Goal: Information Seeking & Learning: Find contact information

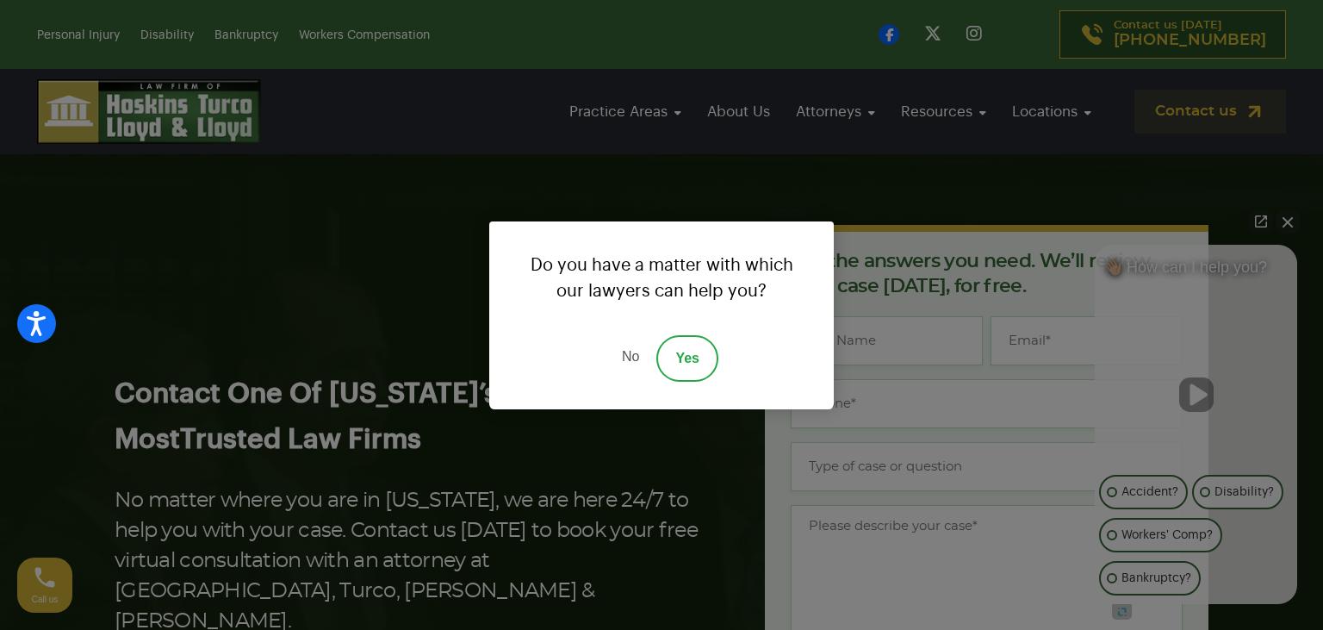
click at [667, 357] on link "Yes" at bounding box center [687, 358] width 62 height 47
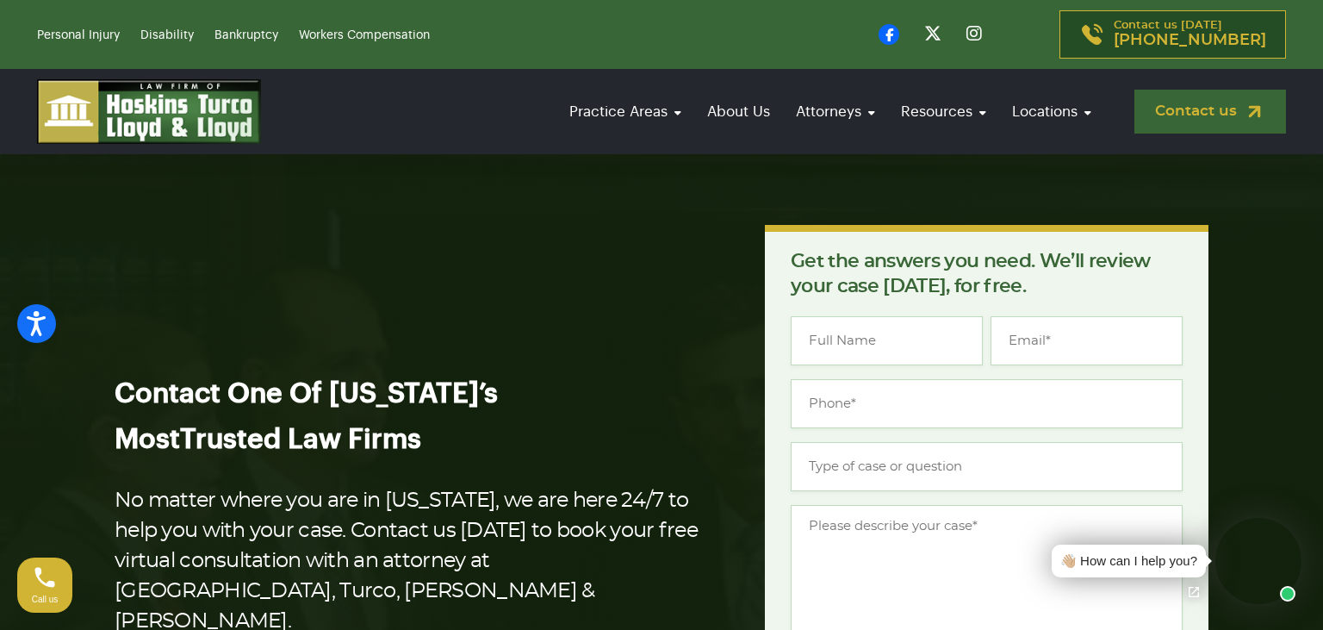
click at [1257, 113] on img at bounding box center [1255, 112] width 22 height 22
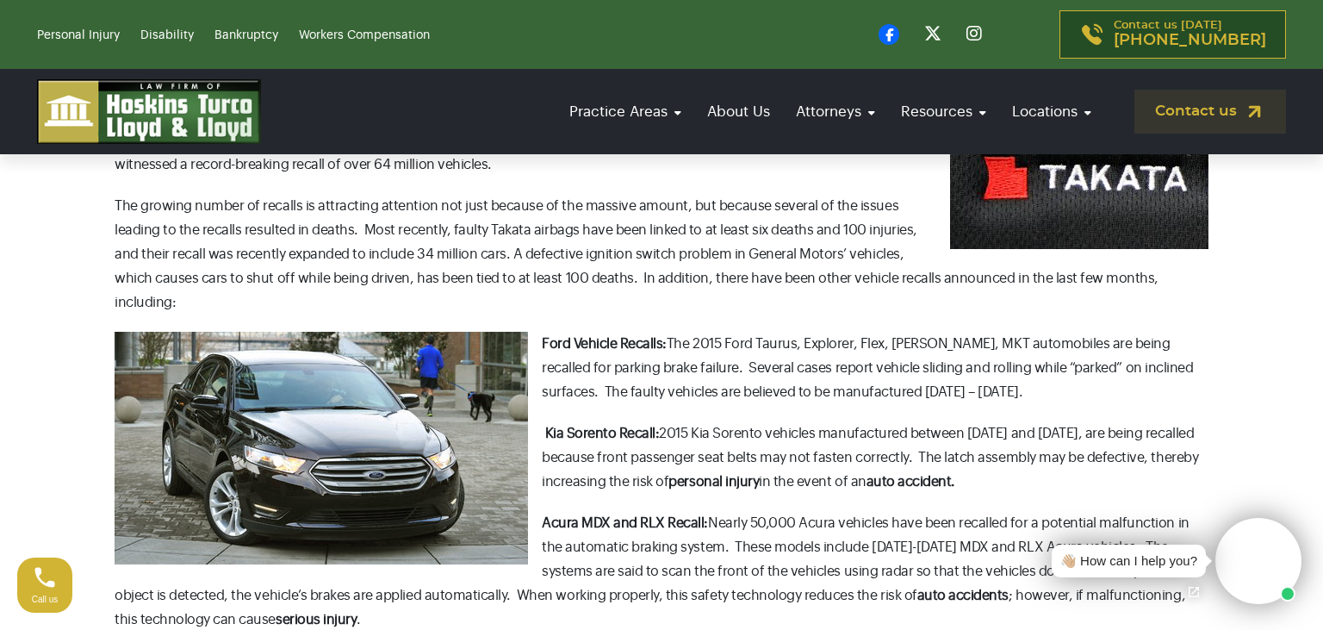
scroll to position [545, 0]
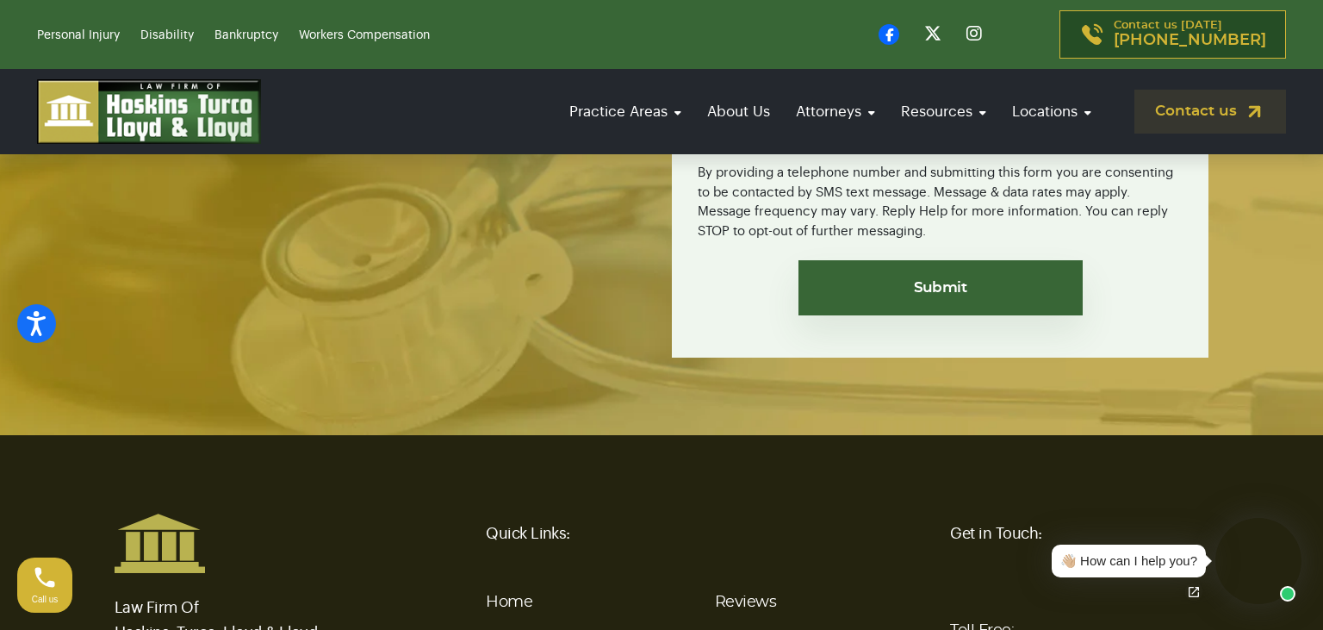
scroll to position [4219, 0]
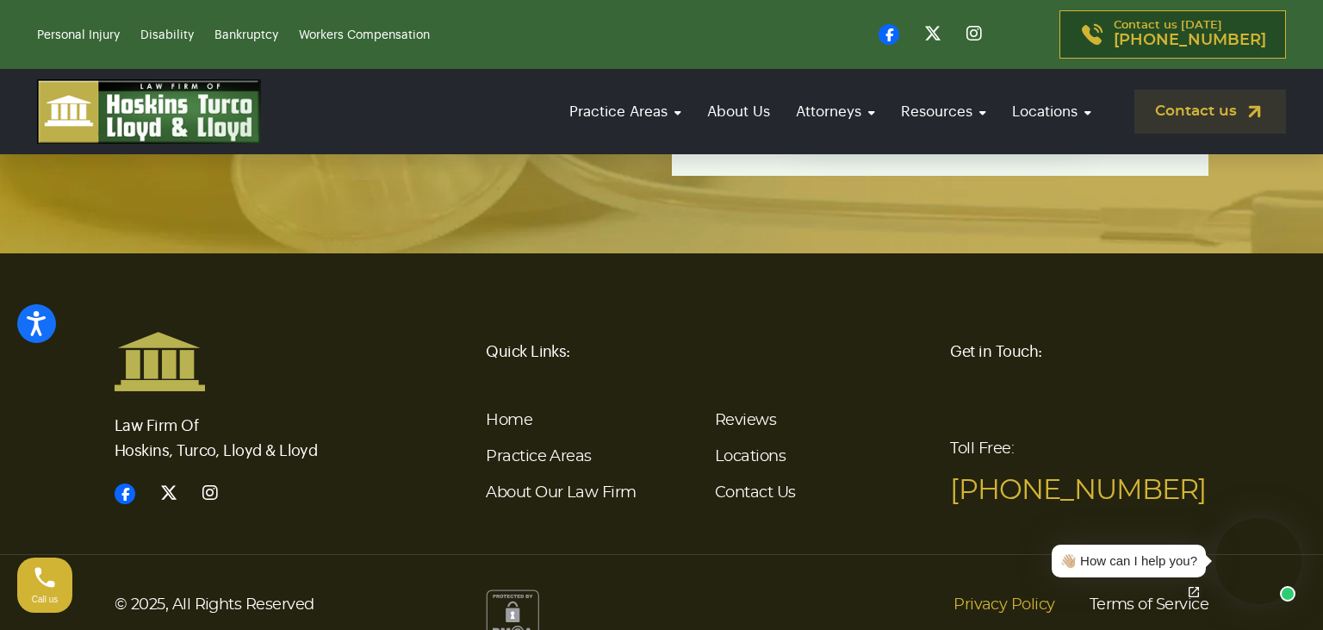
click at [1015, 589] on link "Privacy Policy" at bounding box center [1004, 604] width 101 height 31
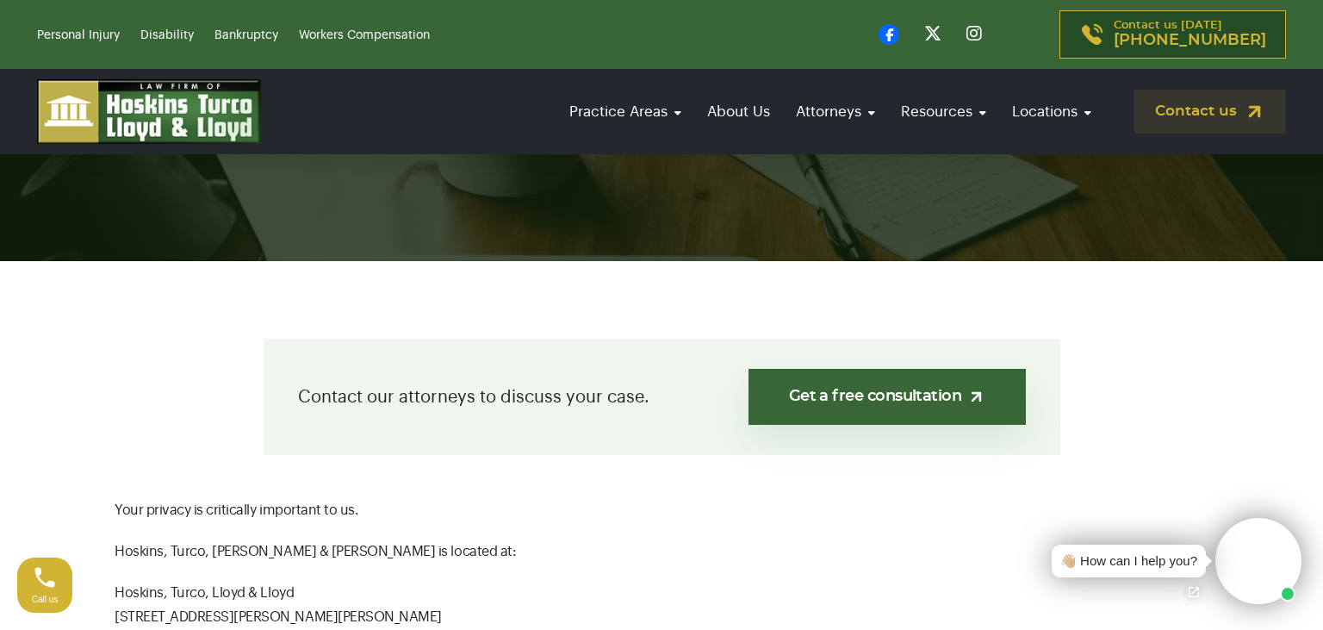
scroll to position [545, 0]
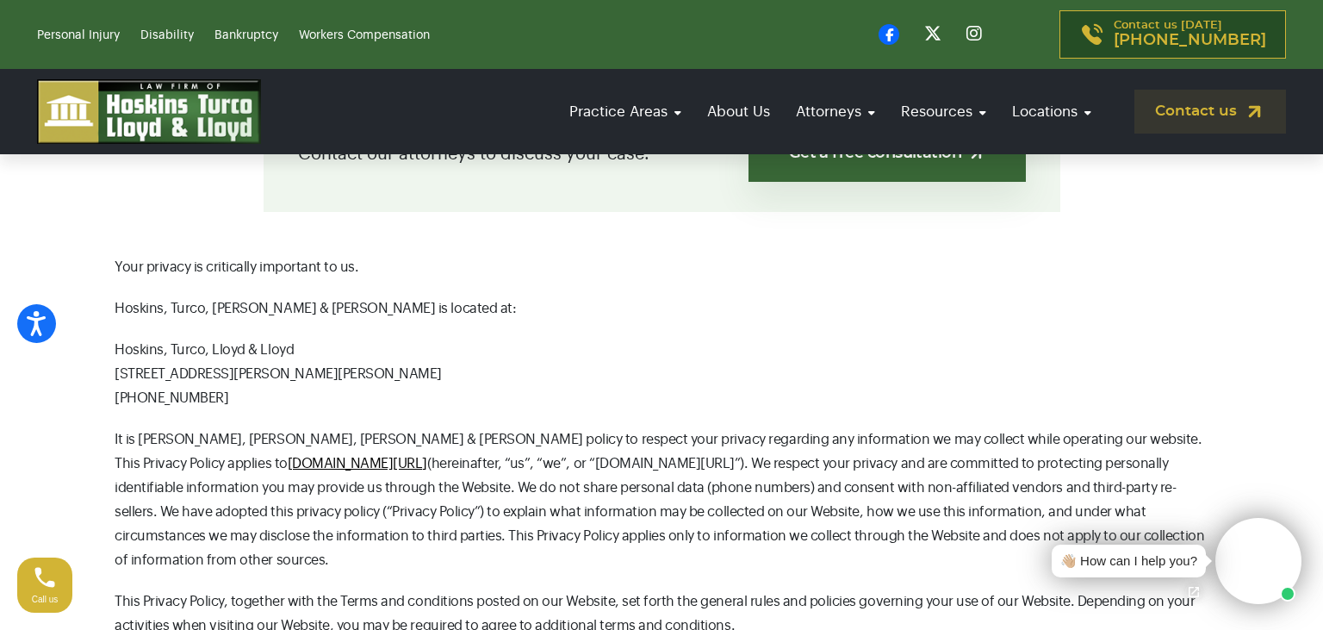
click at [152, 338] on p "Hoskins, Turco, Lloyd & Lloyd 1555 NW St. Lucie West Blvd., Suite 203., Port St…" at bounding box center [662, 374] width 1094 height 72
click at [250, 338] on p "Hoskins, Turco, Lloyd & Lloyd 1555 NW St. Lucie West Blvd., Suite 203., Port St…" at bounding box center [662, 374] width 1094 height 72
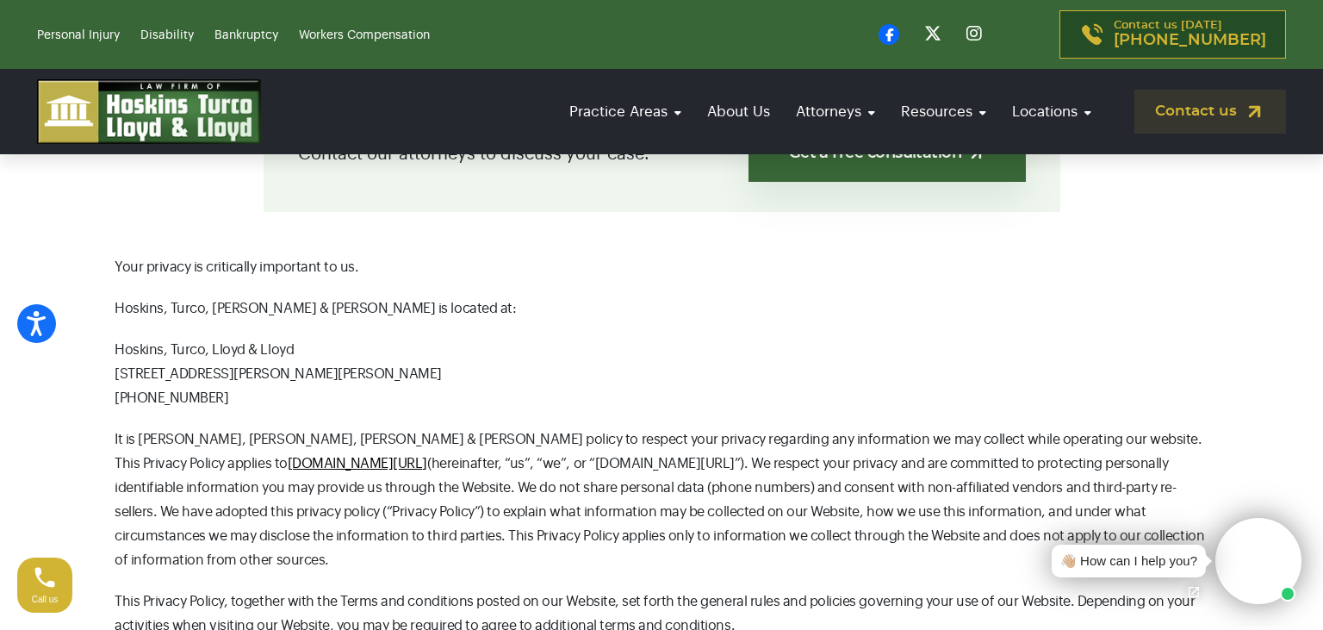
click at [146, 350] on p "Hoskins, Turco, Lloyd & Lloyd 1555 NW St. Lucie West Blvd., Suite 203., Port St…" at bounding box center [662, 374] width 1094 height 72
click at [388, 1] on div "Personal Injury Disability Bankruptcy Workers Compensation Contact us [DATE] [P…" at bounding box center [661, 34] width 1323 height 69
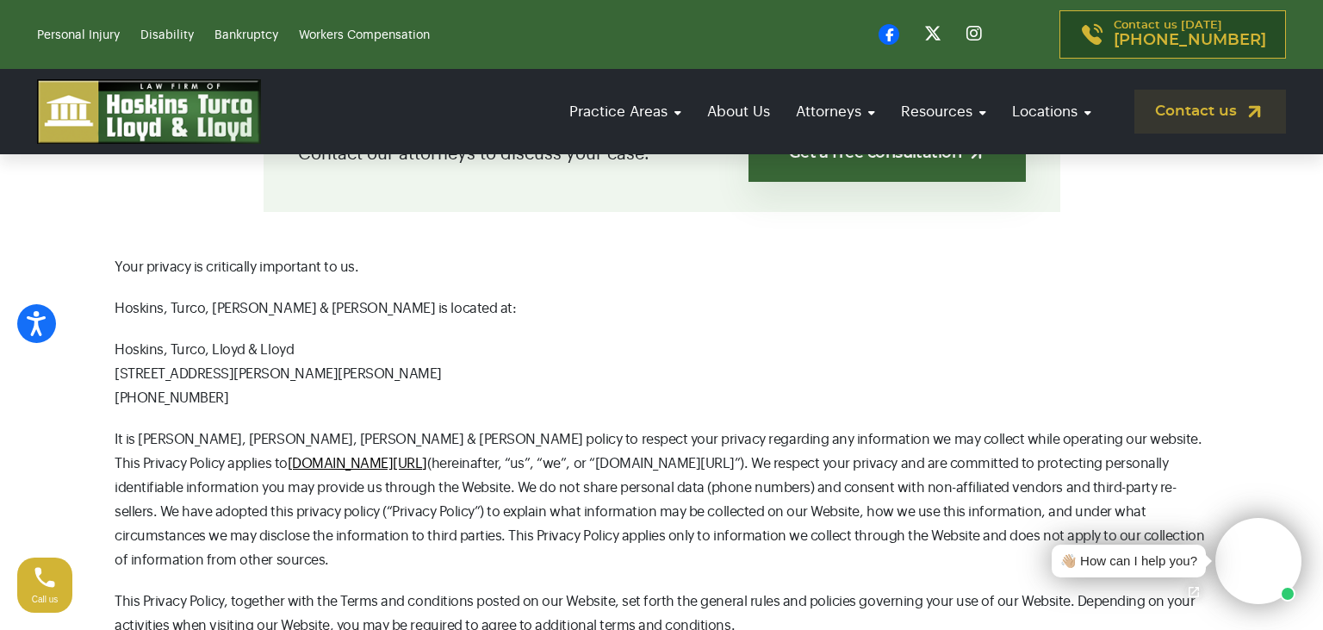
click at [189, 378] on p "Hoskins, Turco, Lloyd & Lloyd 1555 NW St. Lucie West Blvd., Suite 203., Port St…" at bounding box center [662, 374] width 1094 height 72
copy br
click at [1153, 112] on link "Contact us" at bounding box center [1210, 112] width 152 height 44
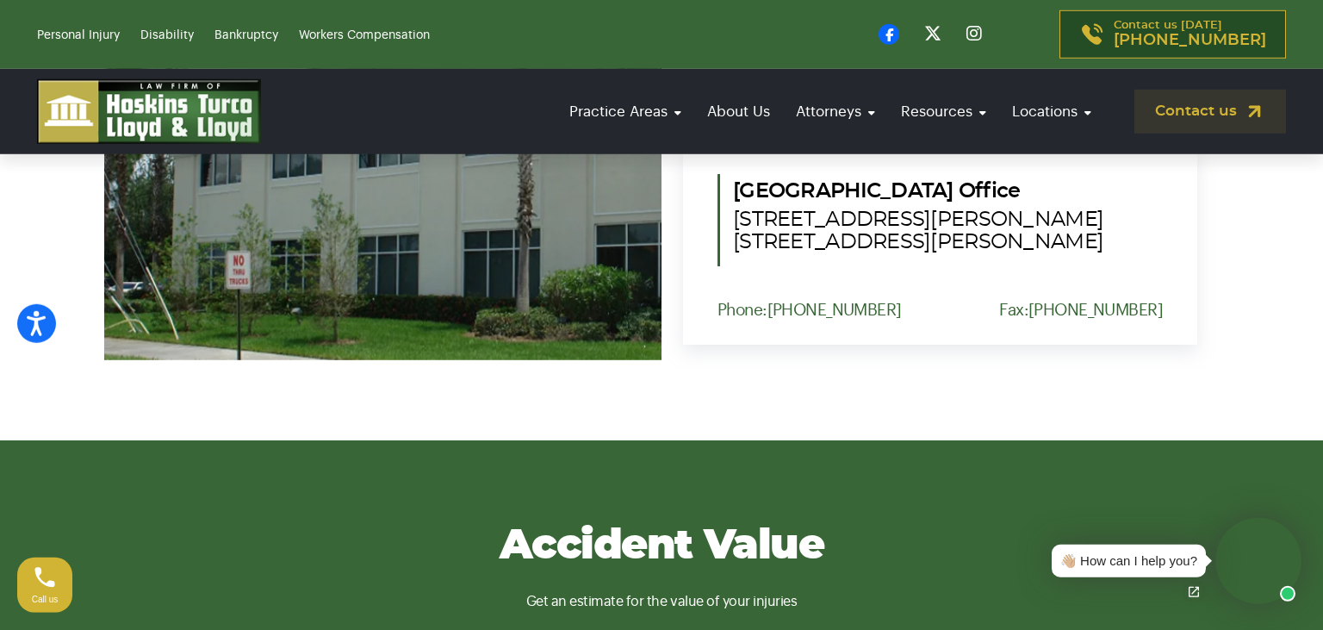
scroll to position [2001, 0]
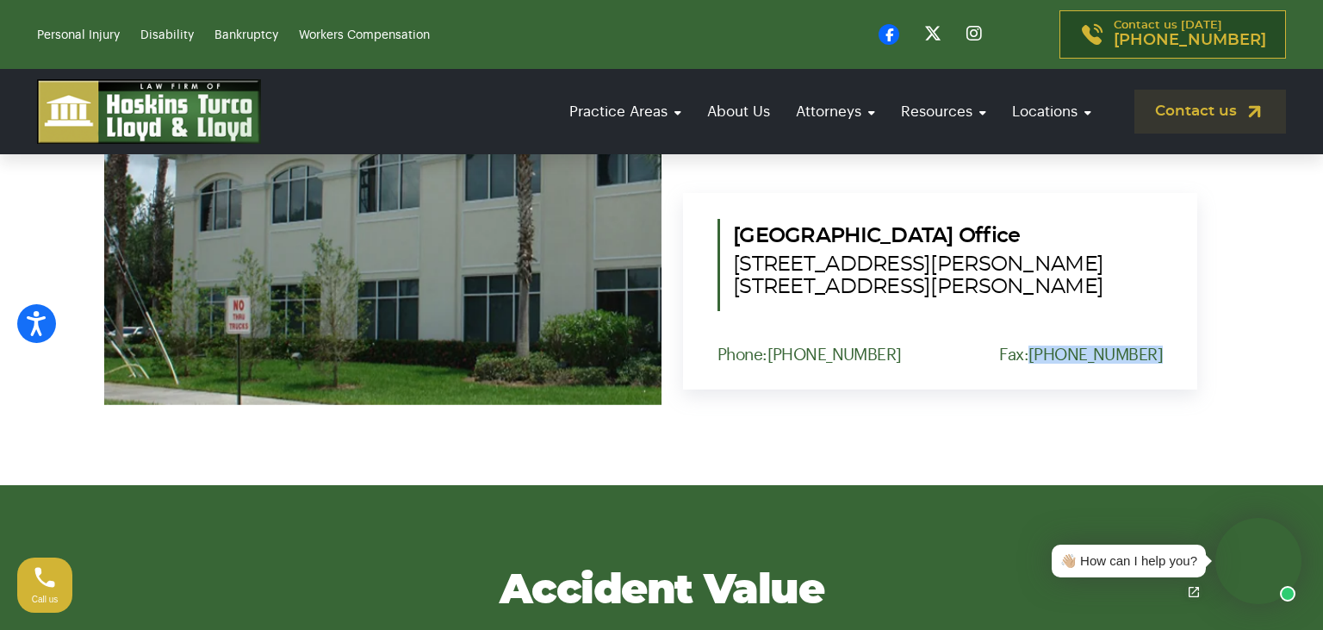
drag, startPoint x: 1177, startPoint y: 319, endPoint x: 1055, endPoint y: 314, distance: 121.6
click at [1055, 314] on div "Port St. Lucie Office 1555 NW St. Lucie West Blvd. Suite 203, Port St. Lucie, F…" at bounding box center [940, 291] width 514 height 196
copy link "(772) 344-3838"
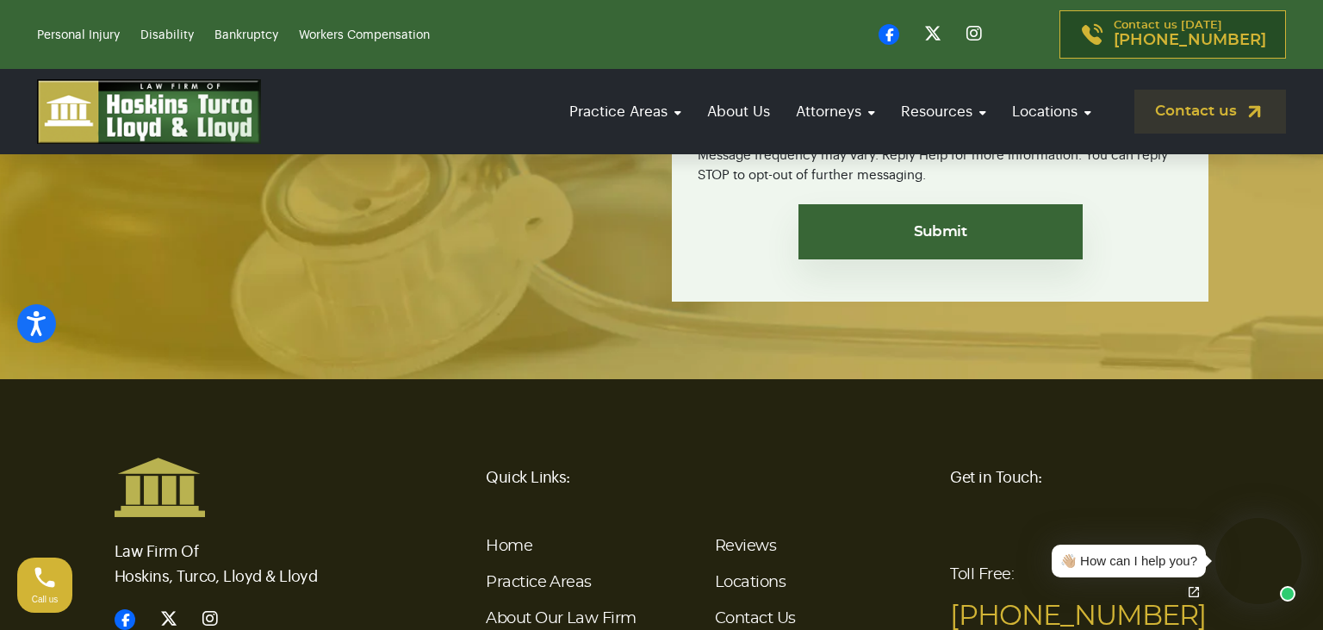
scroll to position [4219, 0]
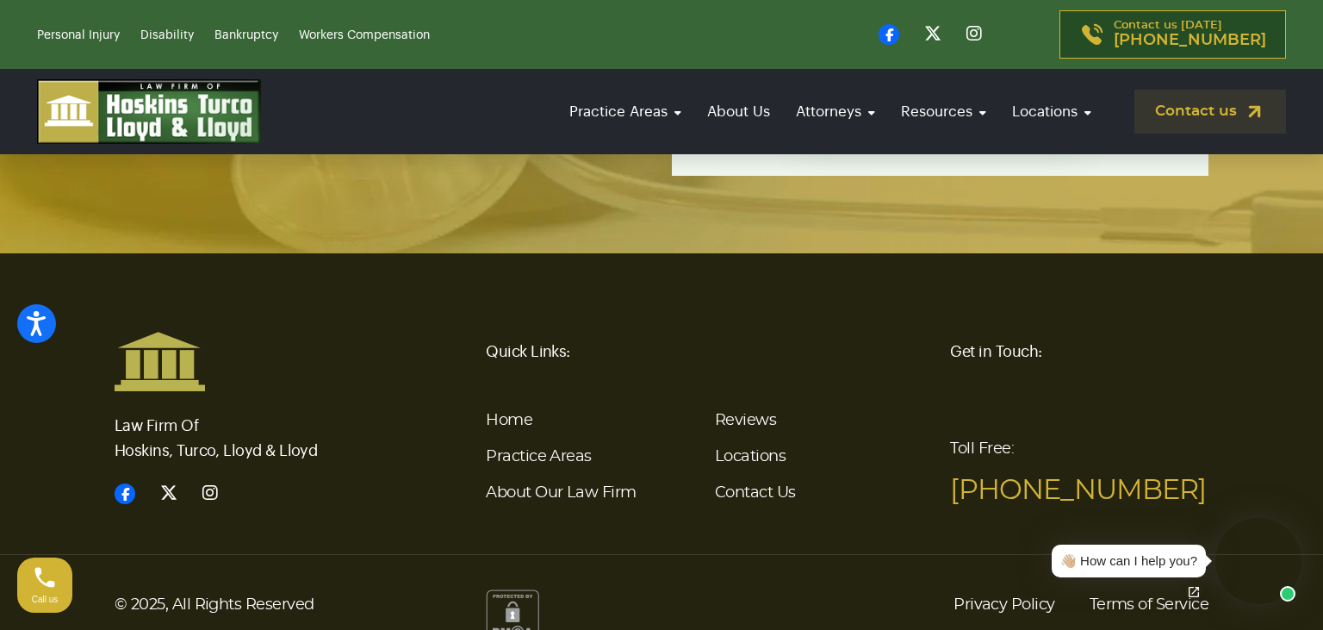
click at [1170, 562] on div "👋🏼 How can I help you?" at bounding box center [1128, 561] width 137 height 20
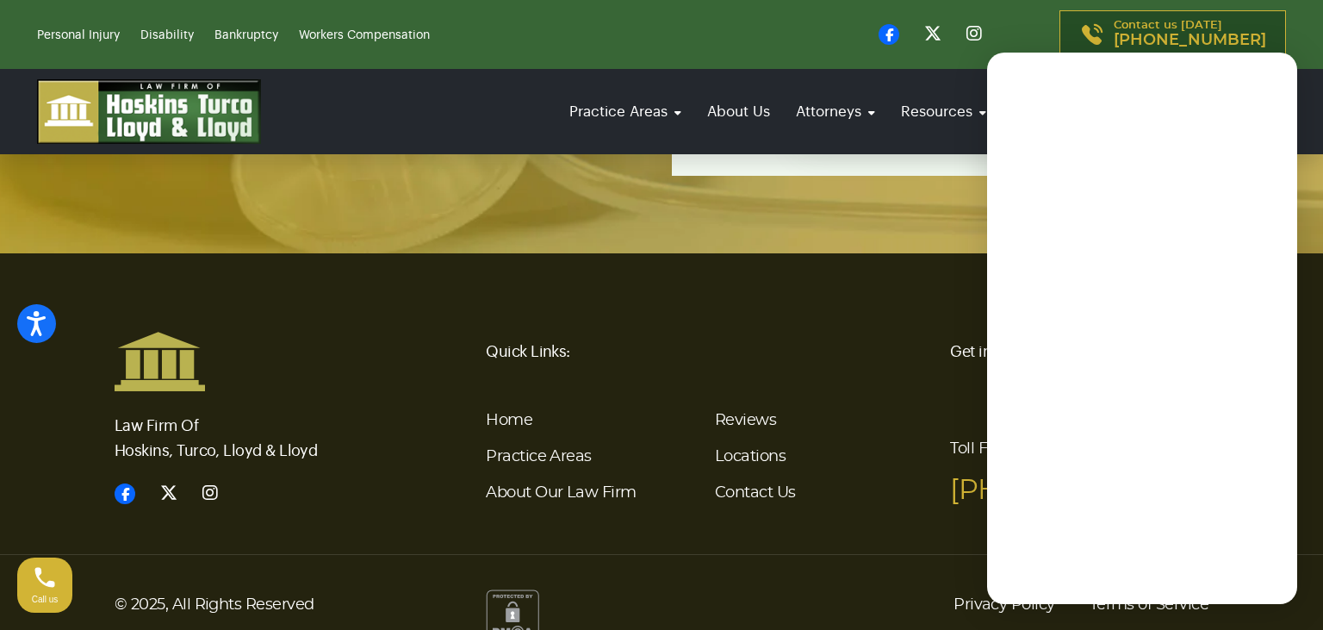
click at [884, 475] on li "Contact Us" at bounding box center [822, 493] width 215 height 36
drag, startPoint x: 937, startPoint y: 526, endPoint x: 959, endPoint y: 531, distance: 22.0
click at [939, 554] on div "© 2025, All Rights Reserved Privacy Policy Terms of Service" at bounding box center [661, 598] width 1323 height 89
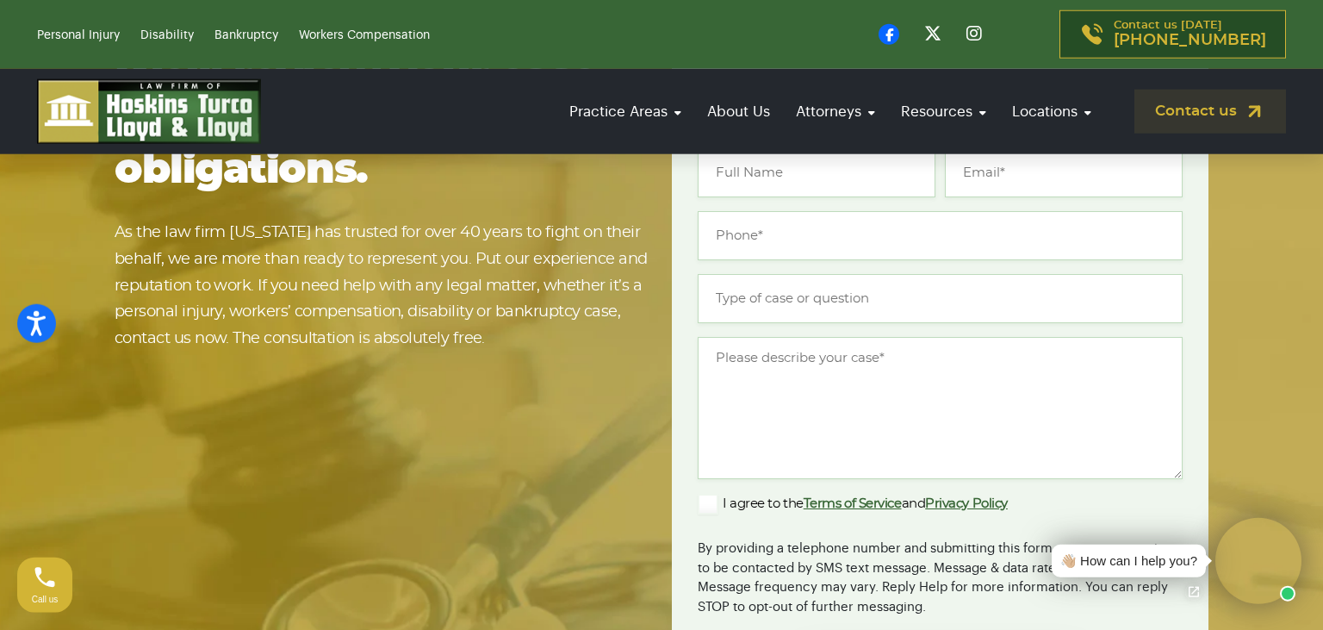
scroll to position [3764, 0]
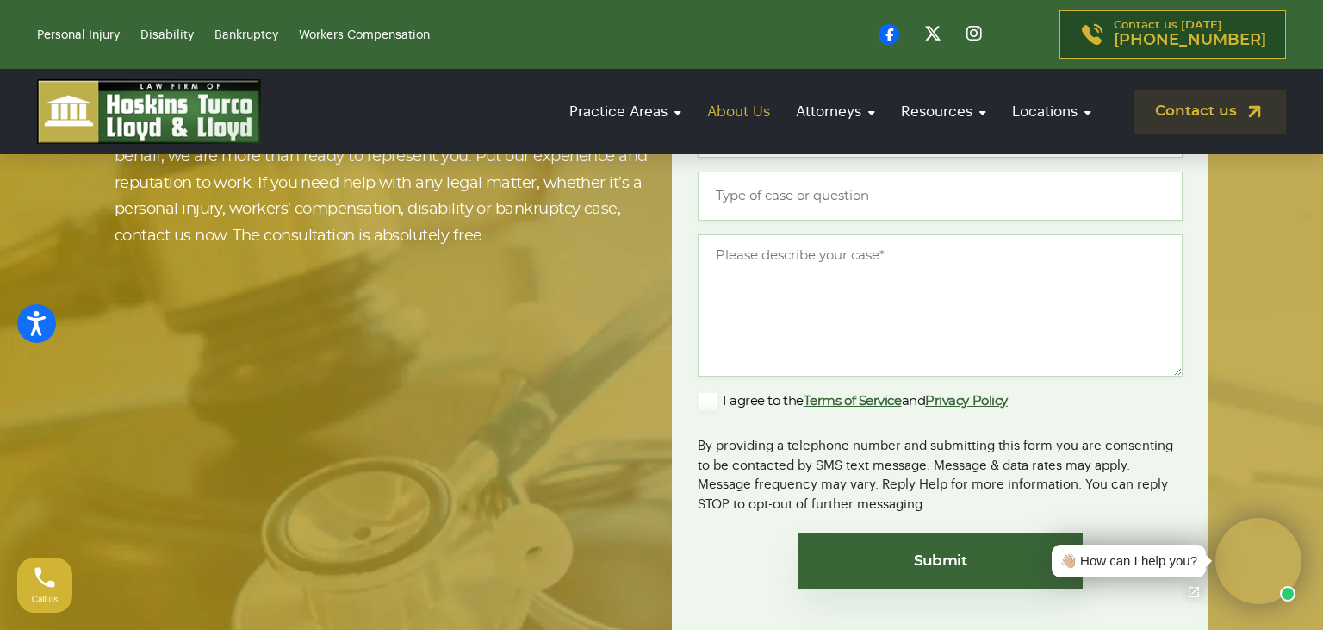
click at [713, 110] on link "About Us" at bounding box center [739, 111] width 80 height 49
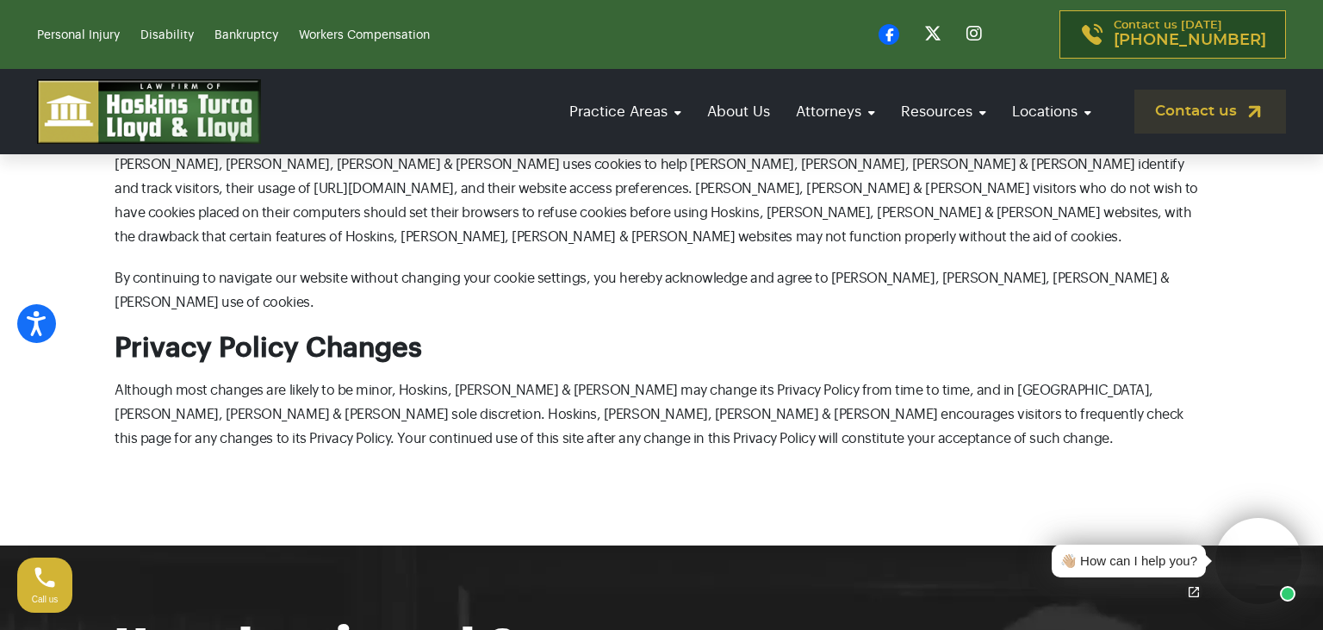
scroll to position [2637, 0]
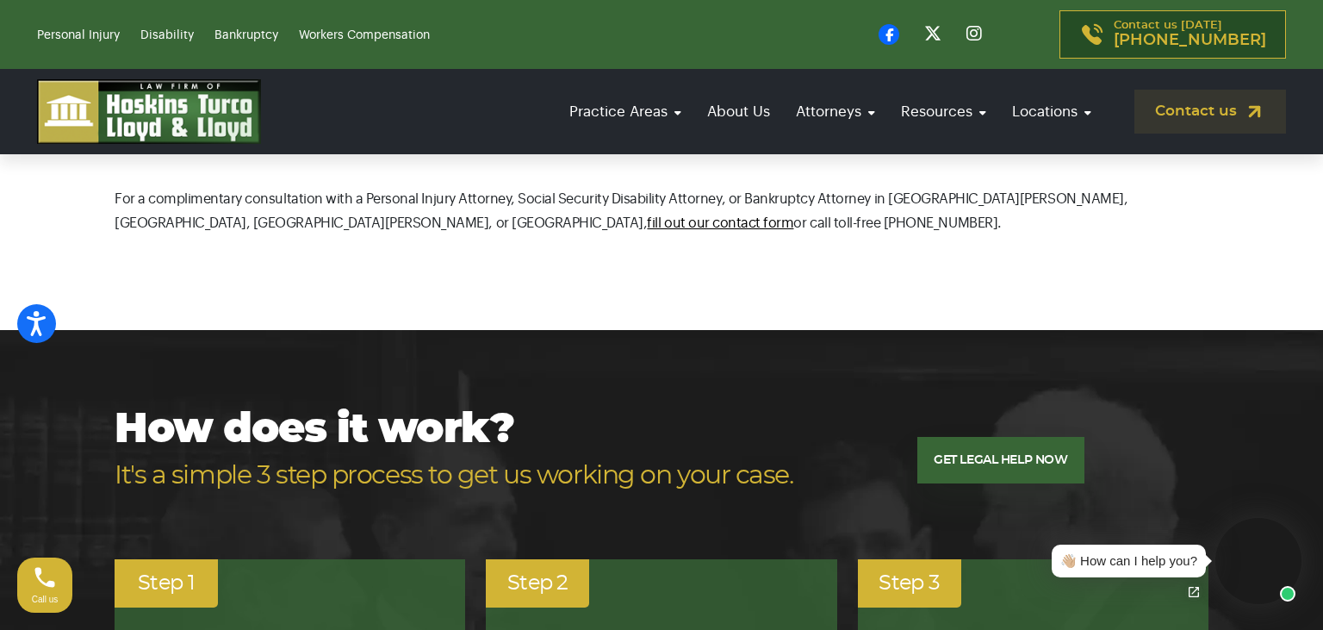
scroll to position [2183, 0]
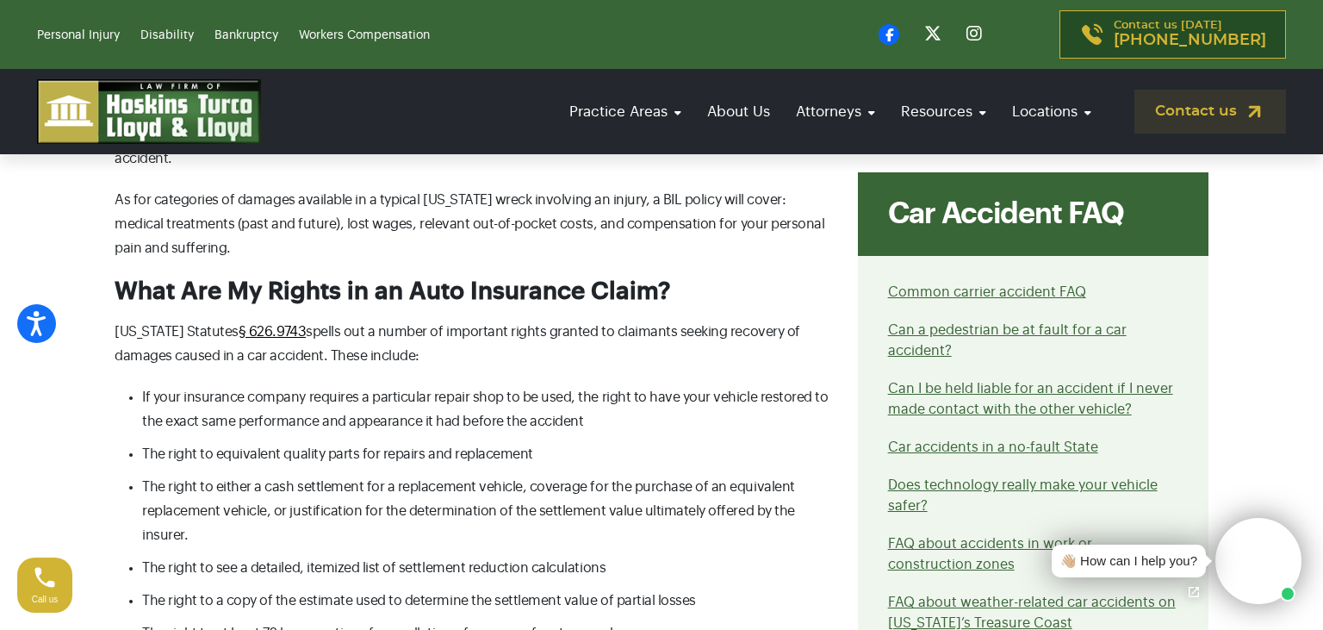
scroll to position [3365, 0]
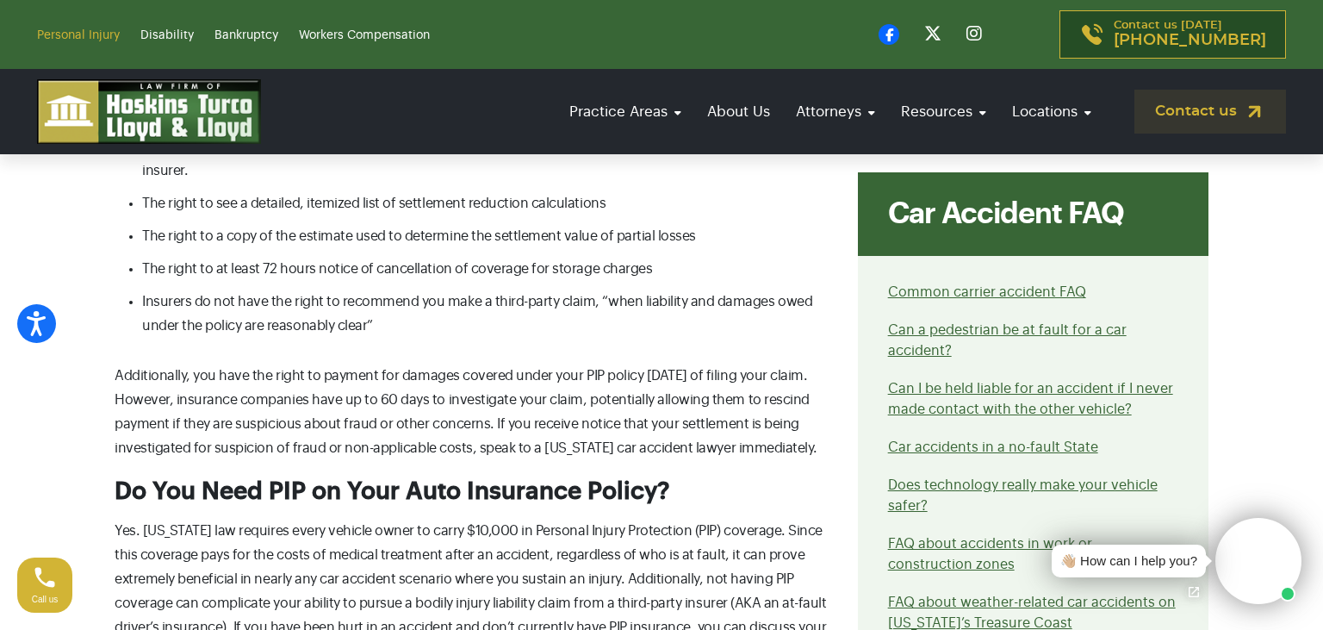
click at [96, 37] on link "Personal Injury" at bounding box center [78, 35] width 83 height 12
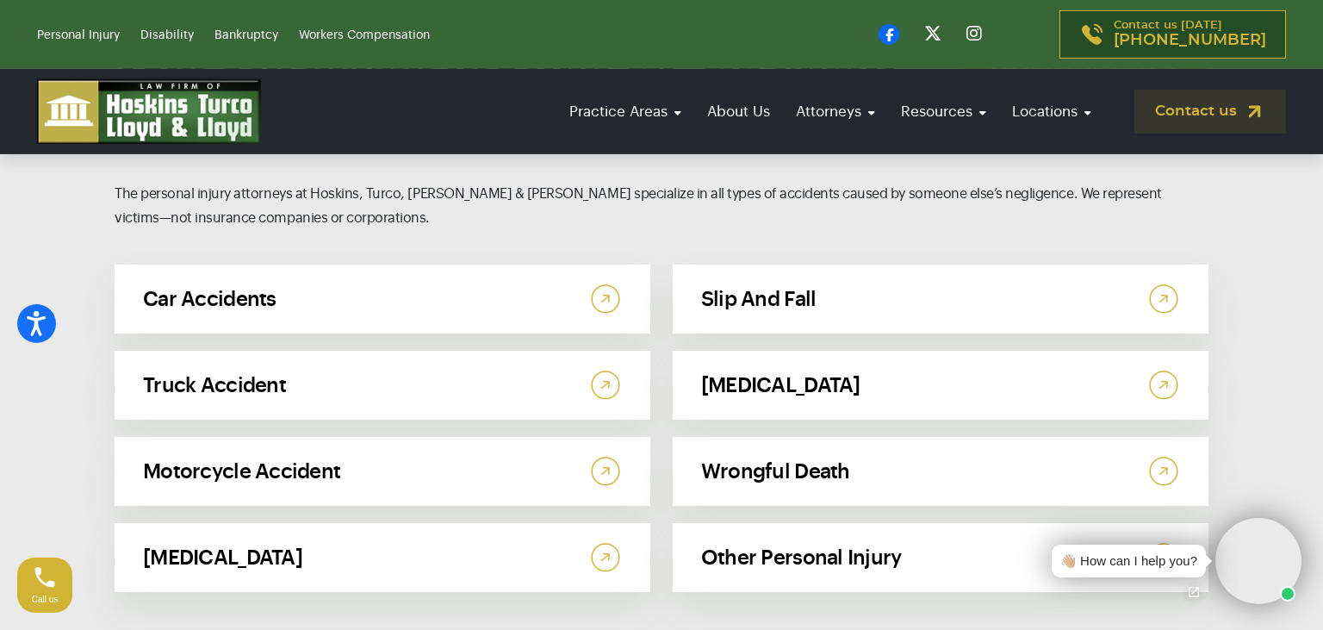
scroll to position [8913, 0]
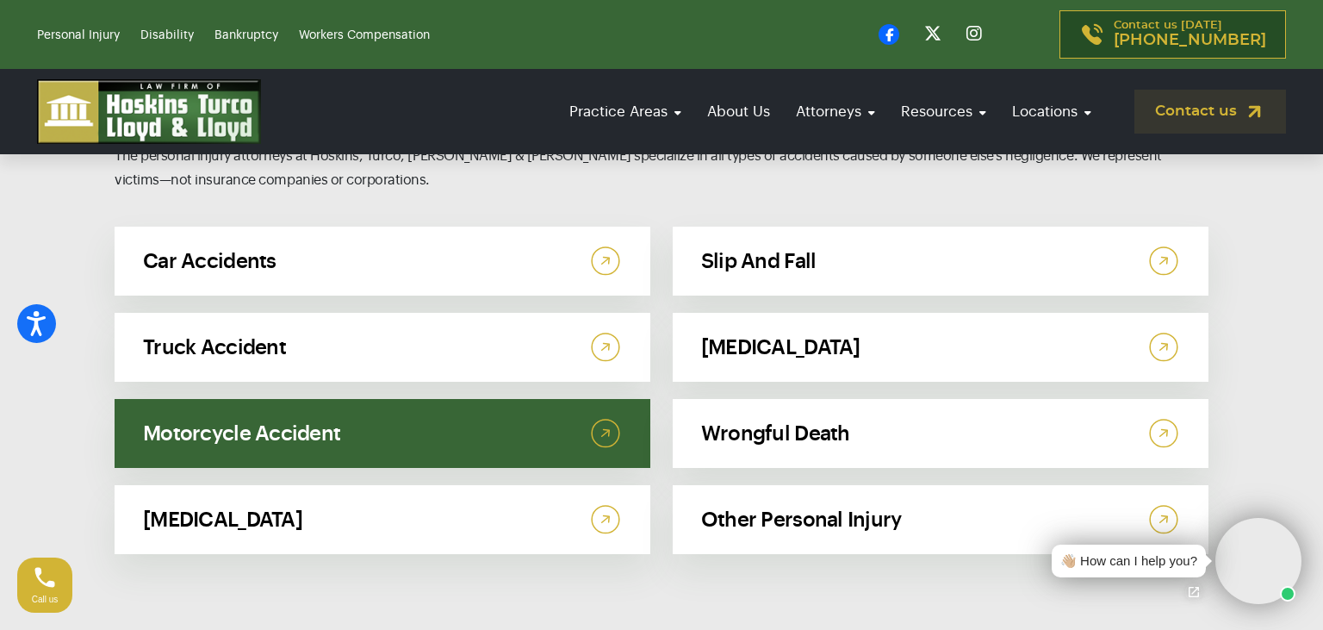
click at [521, 399] on link "Motorcycle Accident" at bounding box center [383, 433] width 536 height 69
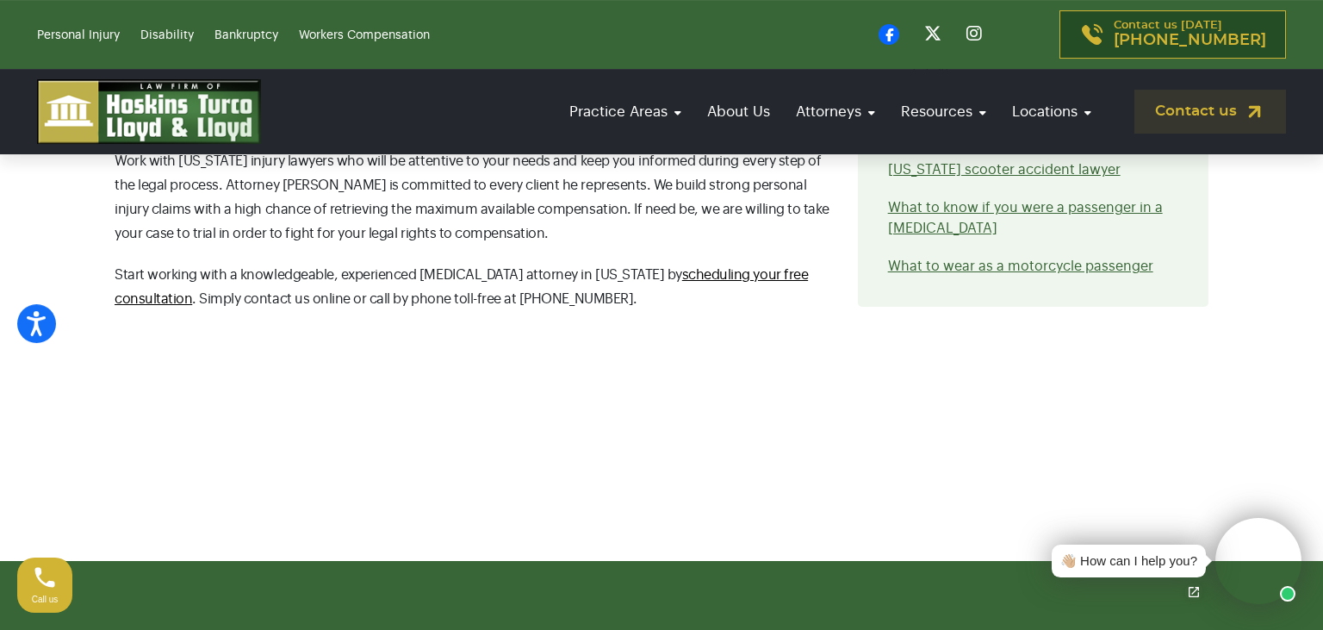
scroll to position [7732, 0]
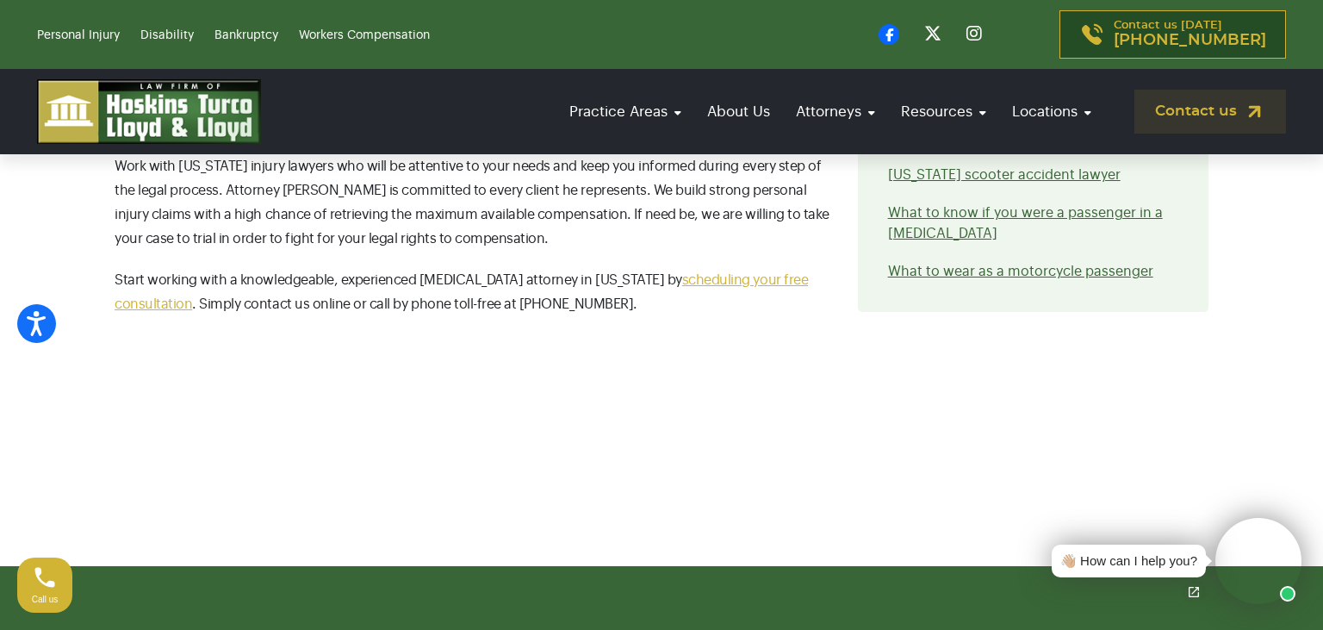
click at [748, 273] on link "scheduling your free consultation" at bounding box center [461, 292] width 693 height 38
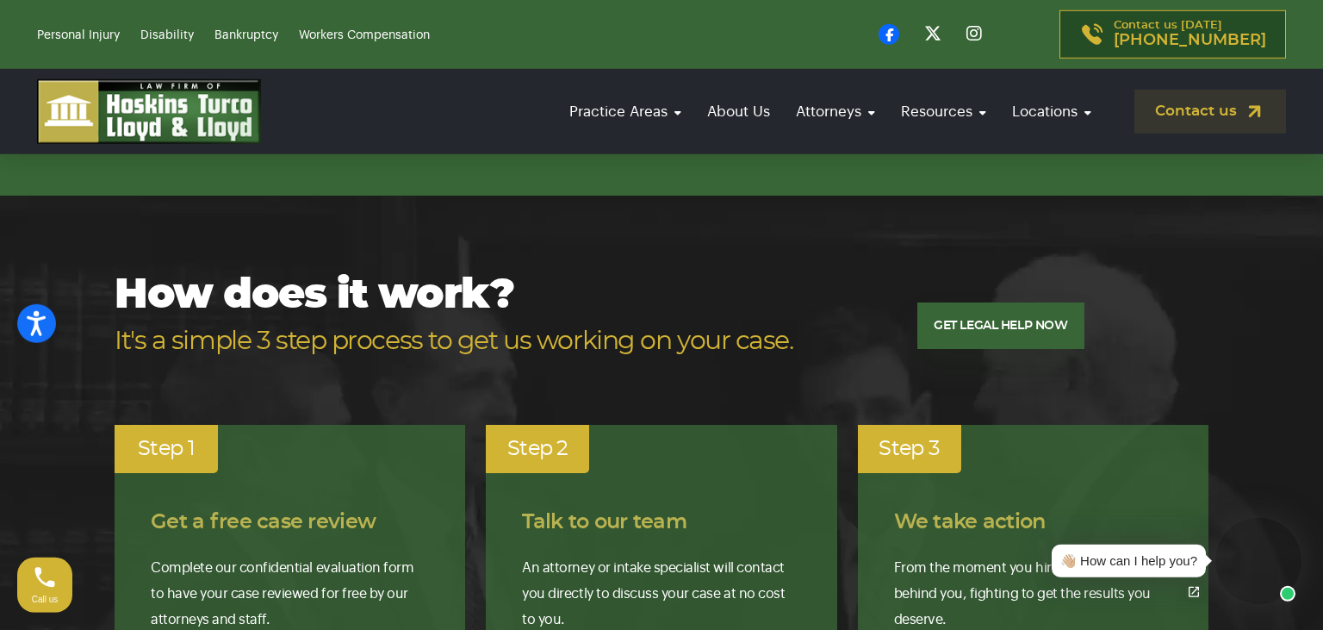
scroll to position [2911, 0]
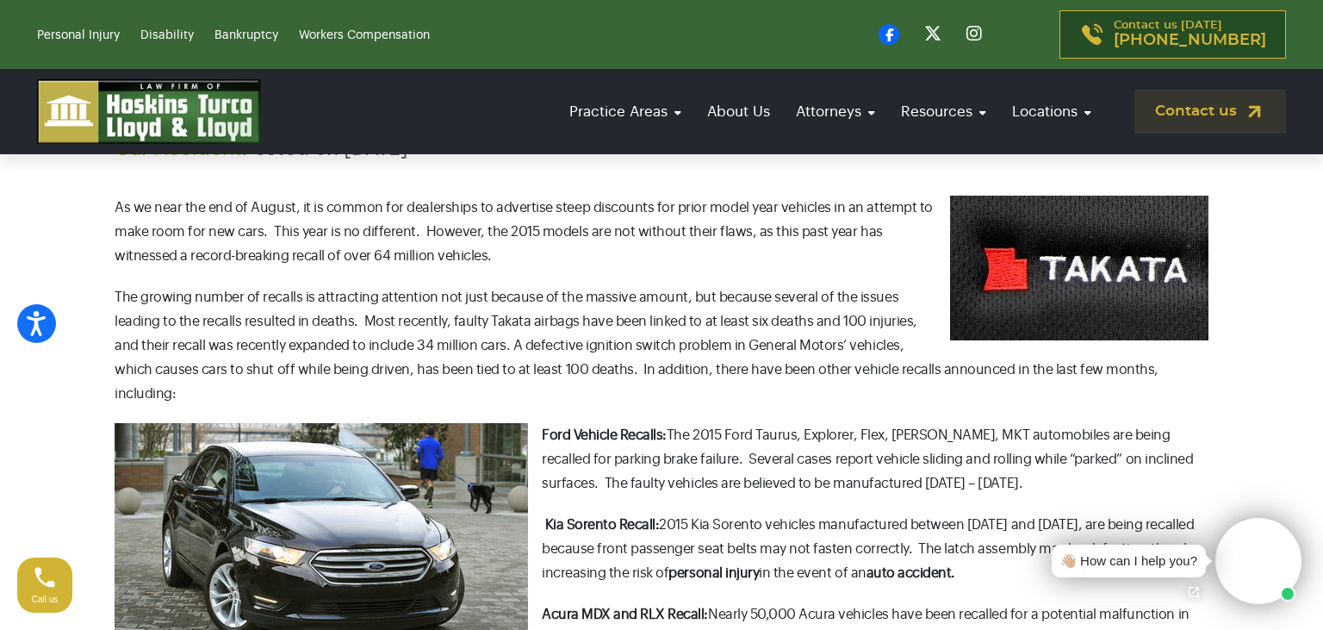
scroll to position [637, 0]
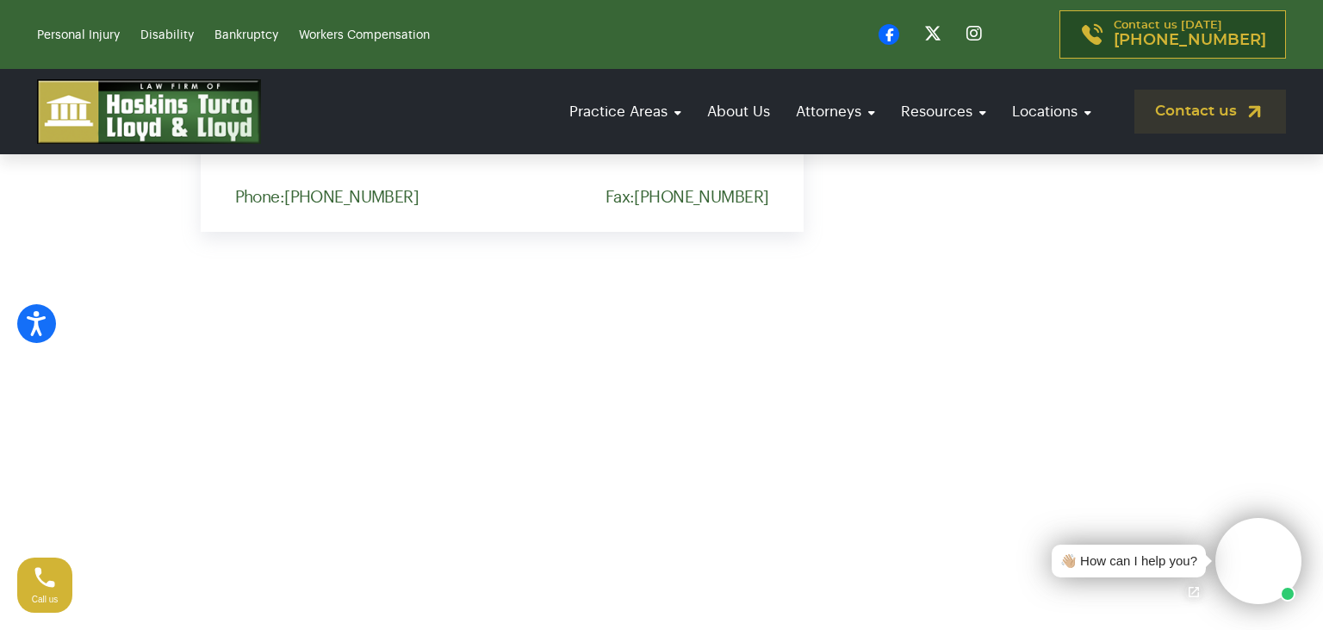
scroll to position [1364, 0]
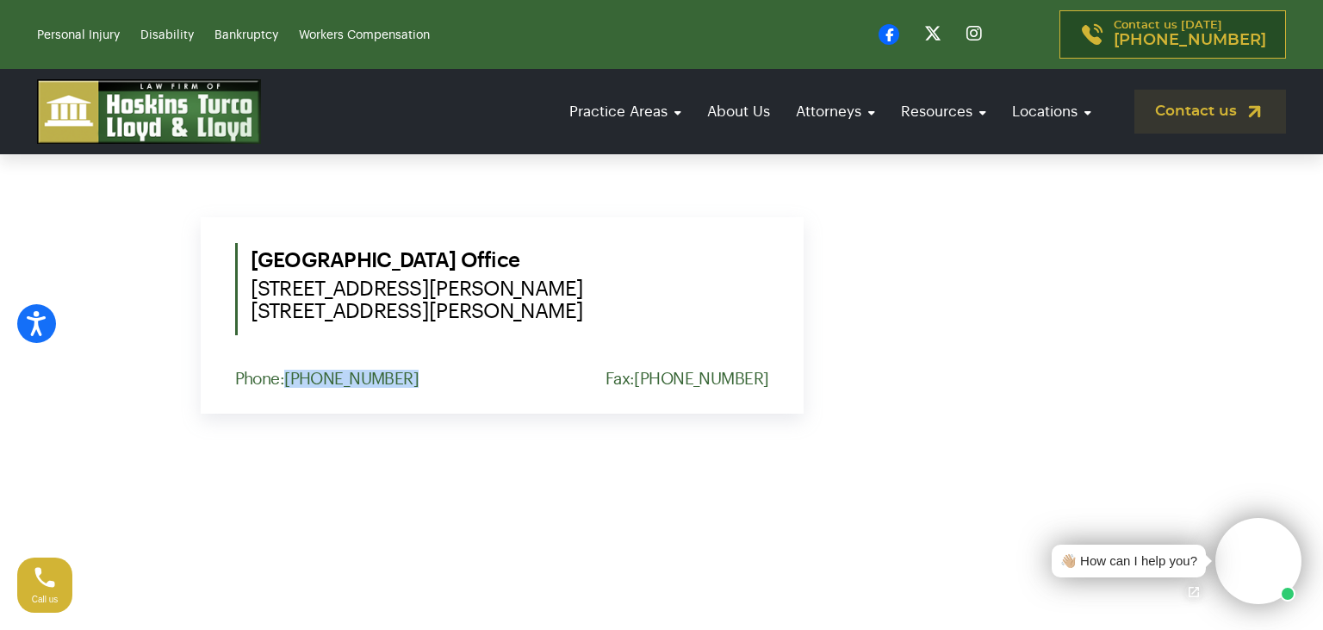
drag, startPoint x: 387, startPoint y: 388, endPoint x: 289, endPoint y: 382, distance: 97.6
click at [289, 382] on div "Phone: [PHONE_NUMBER] Fax: [PHONE_NUMBER]" at bounding box center [502, 379] width 534 height 18
copy link "[PHONE_NUMBER]"
